Goal: Book appointment/travel/reservation

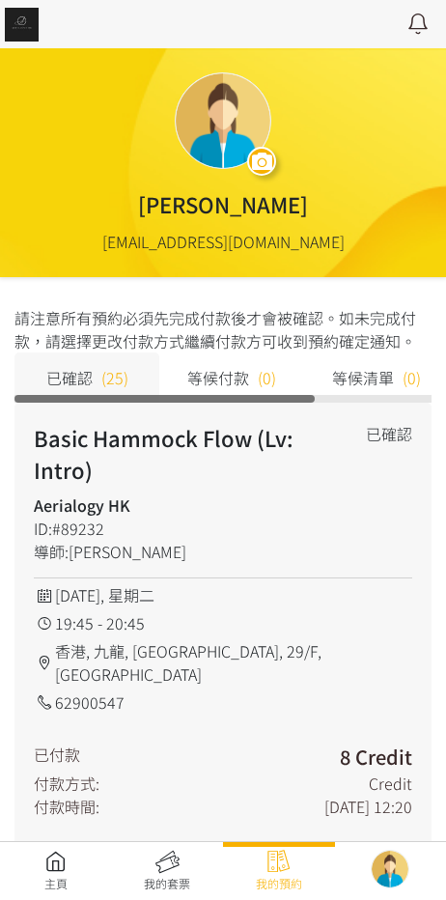
click at [41, 886] on link at bounding box center [56, 871] width 112 height 43
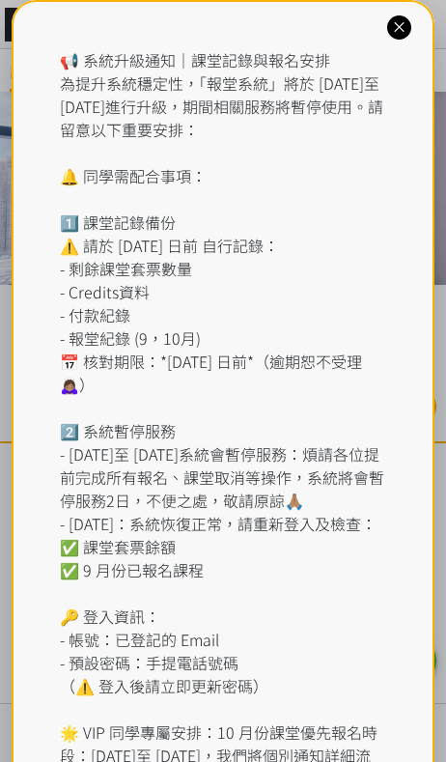
click at [410, 31] on div at bounding box center [399, 27] width 24 height 24
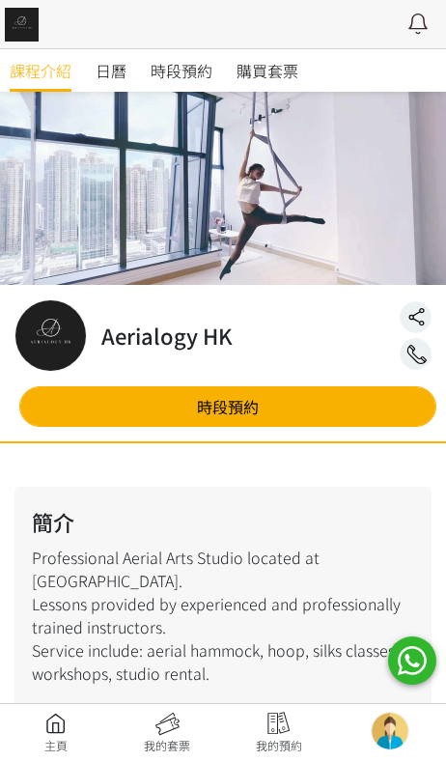
click at [186, 82] on link "時段預約" at bounding box center [182, 70] width 62 height 43
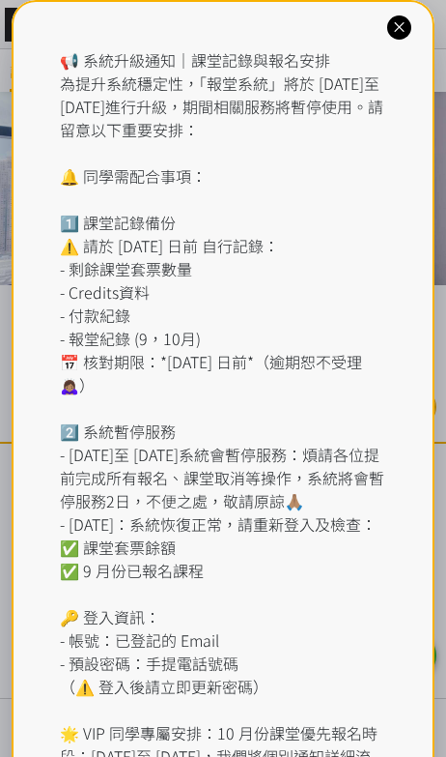
click at [399, 26] on icon at bounding box center [399, 27] width 18 height 18
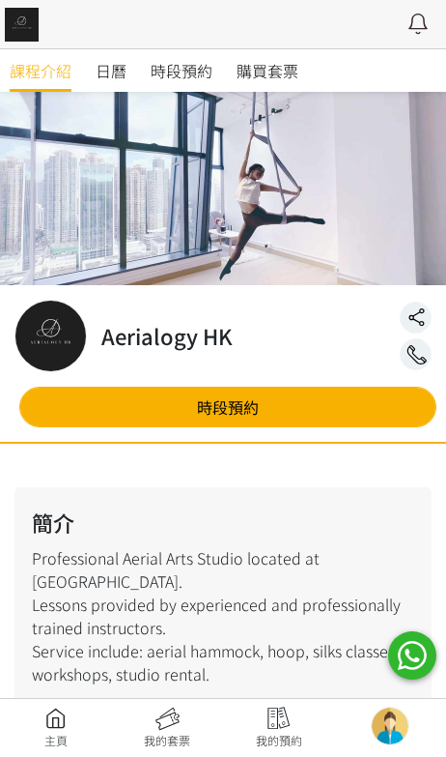
click at [172, 57] on link "時段預約" at bounding box center [182, 70] width 62 height 43
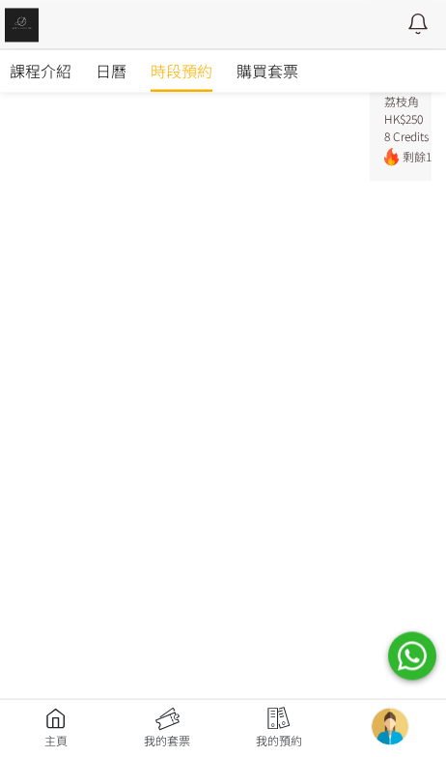
scroll to position [543, 0]
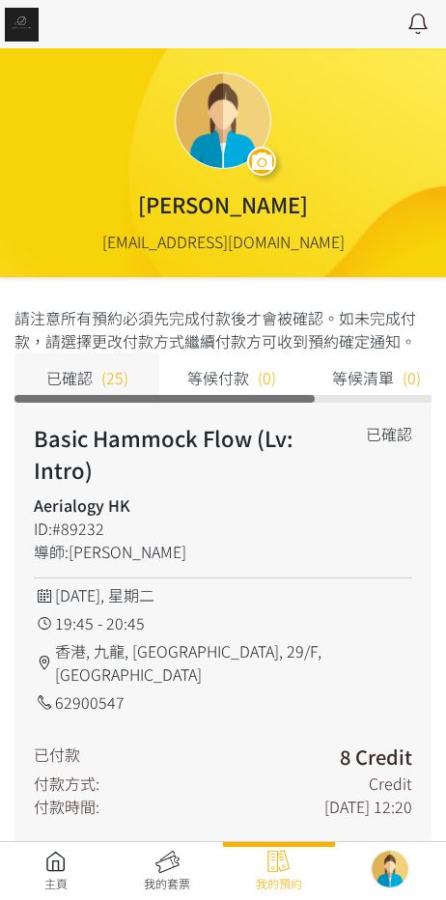
click at [48, 854] on link at bounding box center [56, 871] width 112 height 43
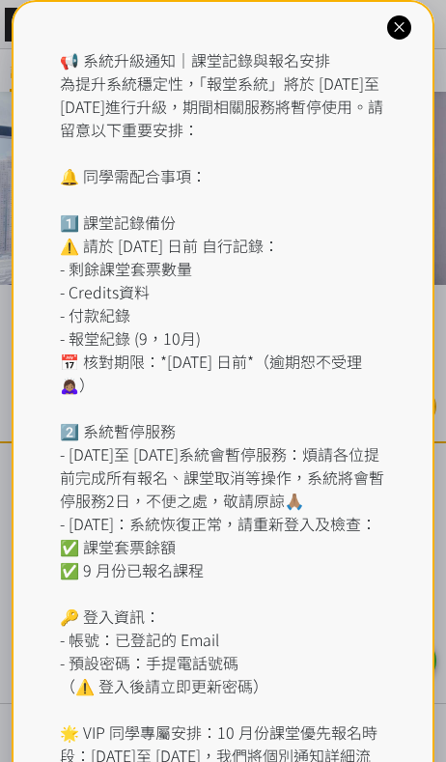
scroll to position [16, 0]
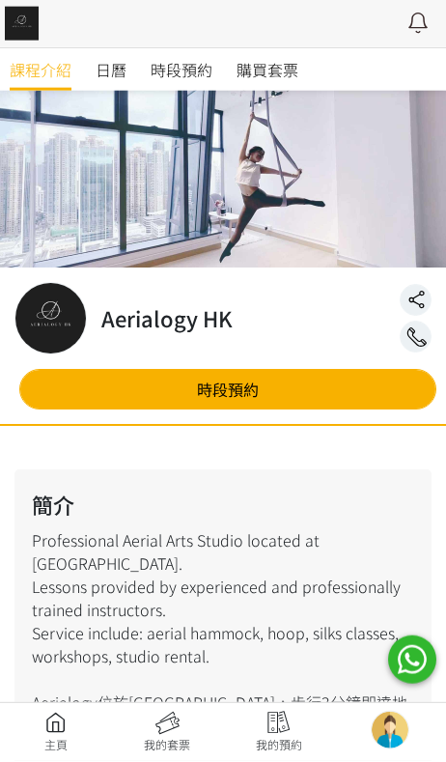
click at [206, 72] on span "時段預約" at bounding box center [182, 70] width 62 height 23
